Goal: Find specific page/section: Find specific page/section

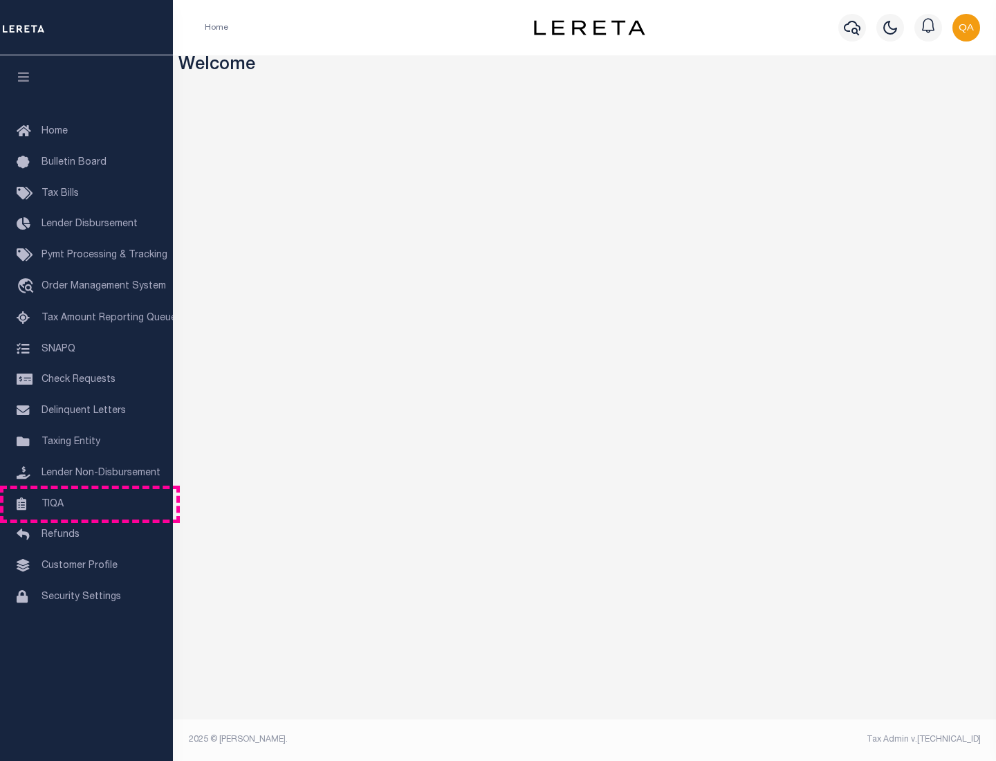
click at [86, 503] on link "TIQA" at bounding box center [86, 504] width 173 height 31
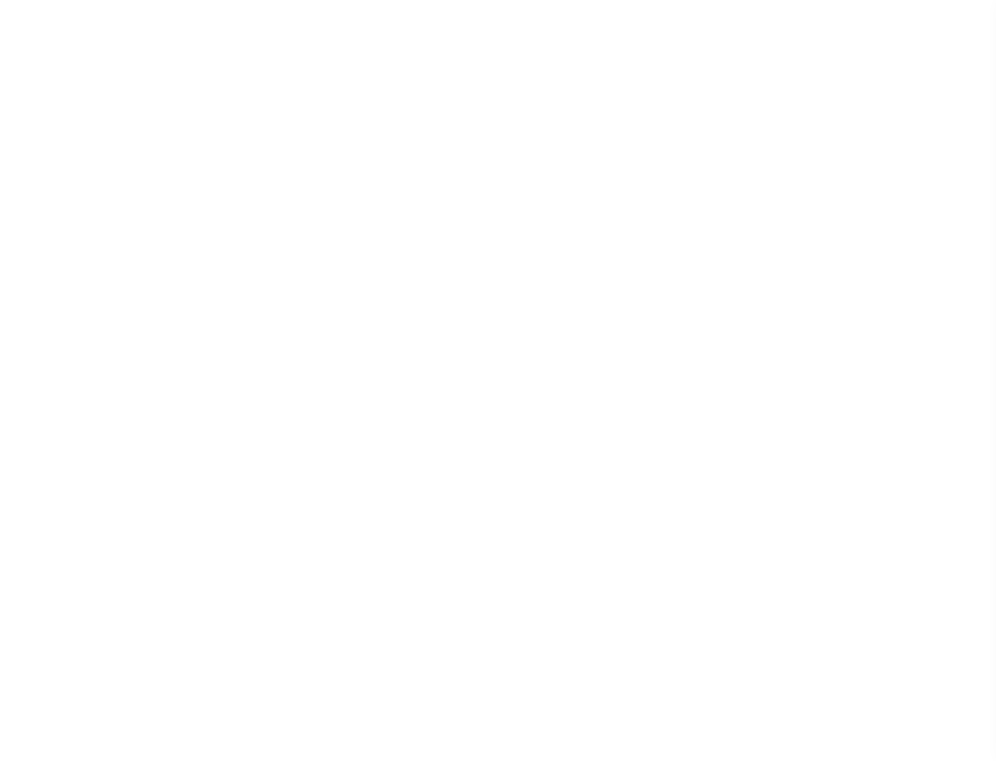
select select "200"
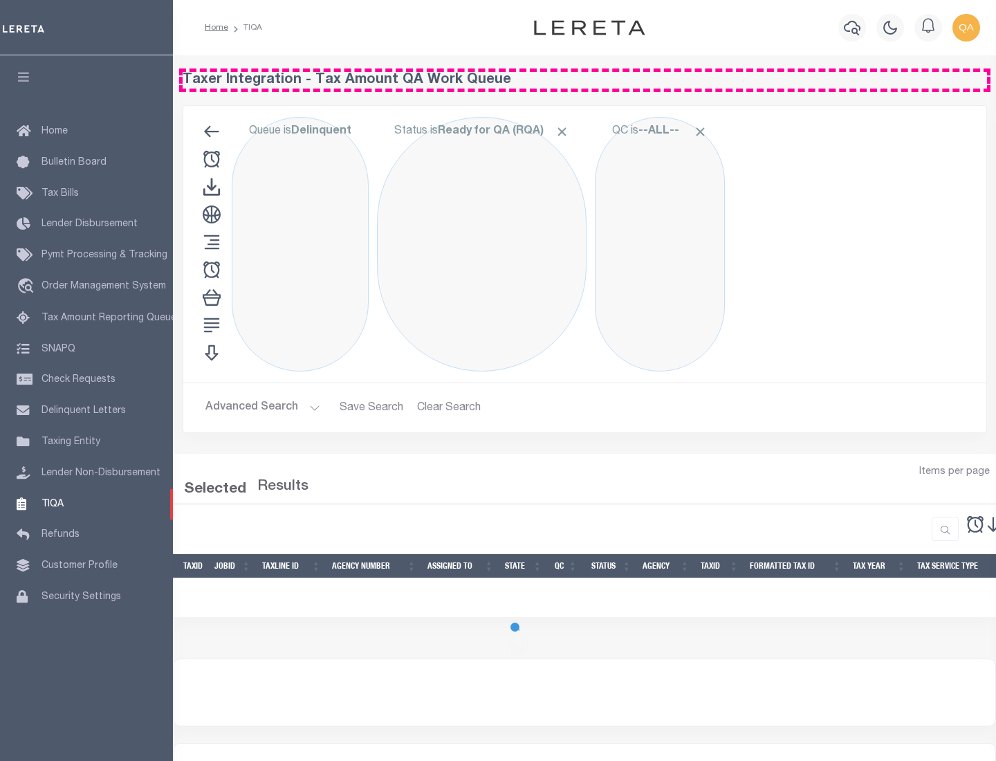
select select "200"
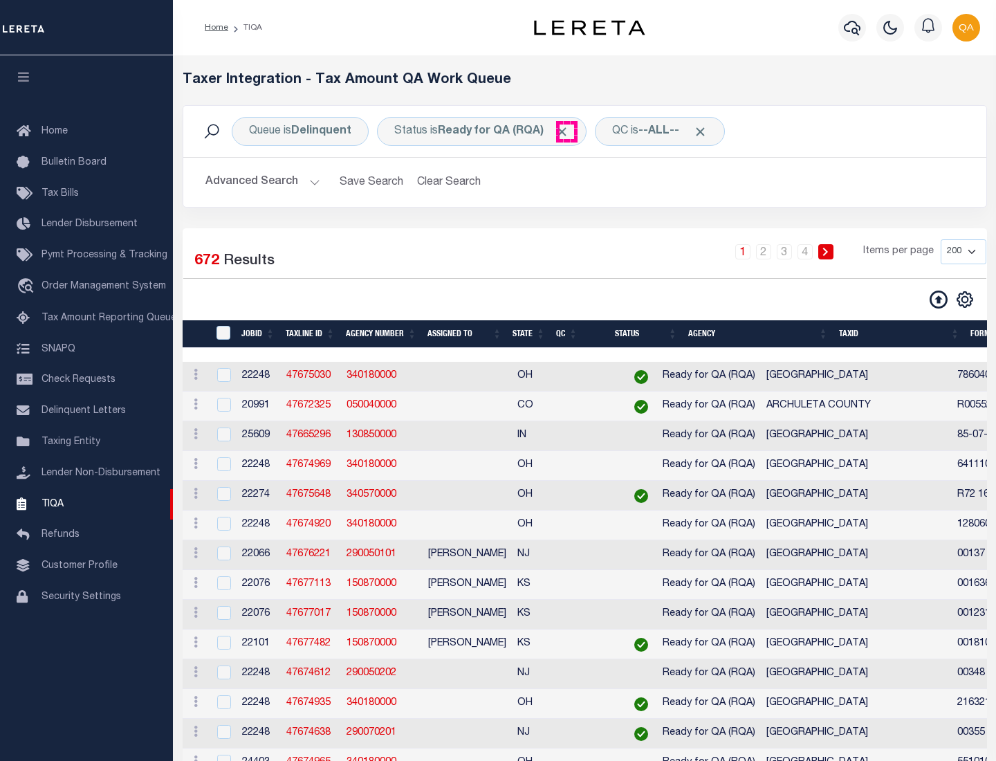
click at [566, 131] on span "Click to Remove" at bounding box center [562, 131] width 15 height 15
